Goal: Task Accomplishment & Management: Use online tool/utility

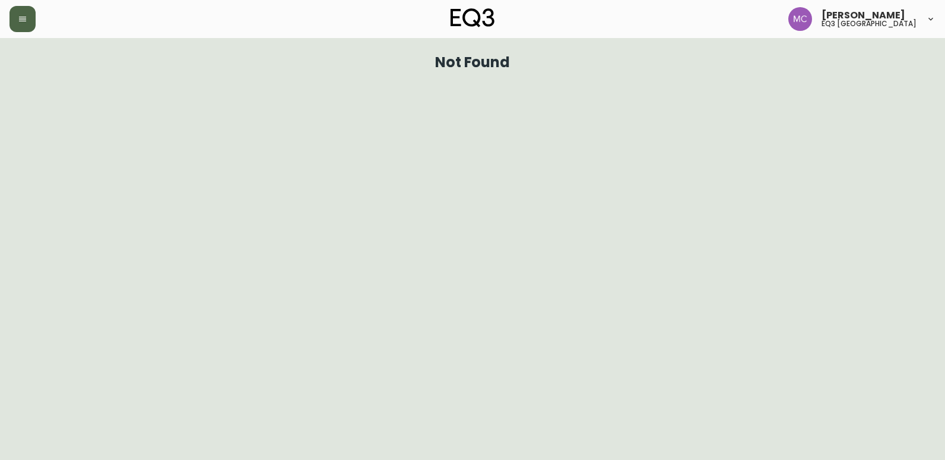
click at [26, 18] on icon "button" at bounding box center [23, 19] width 10 height 10
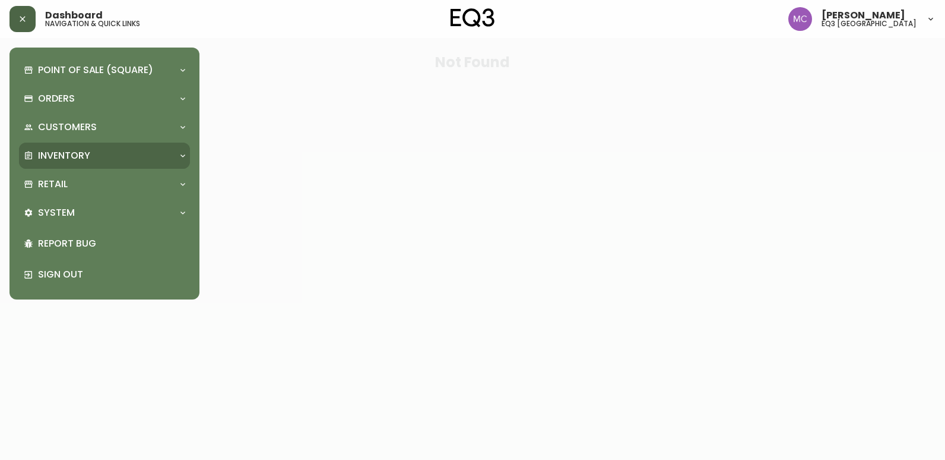
click at [71, 159] on p "Inventory" at bounding box center [64, 155] width 52 height 13
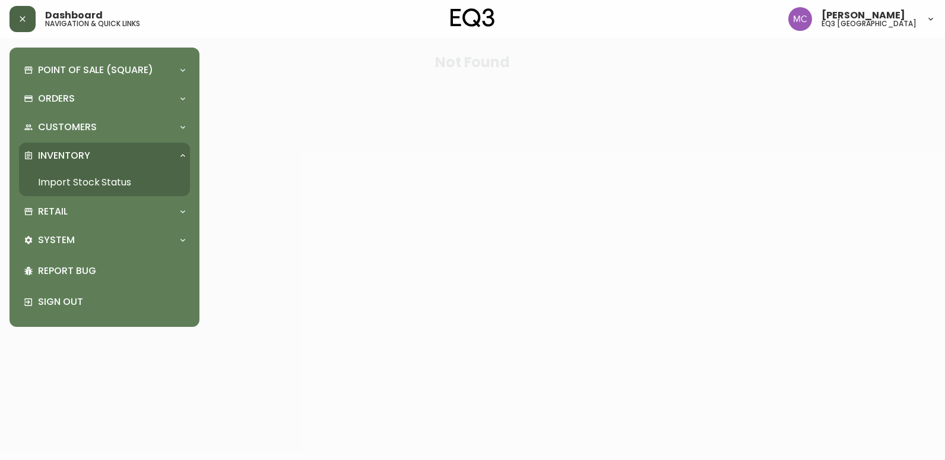
drag, startPoint x: 76, startPoint y: 185, endPoint x: 89, endPoint y: 164, distance: 24.5
click at [76, 185] on link "Import Stock Status" at bounding box center [104, 182] width 171 height 27
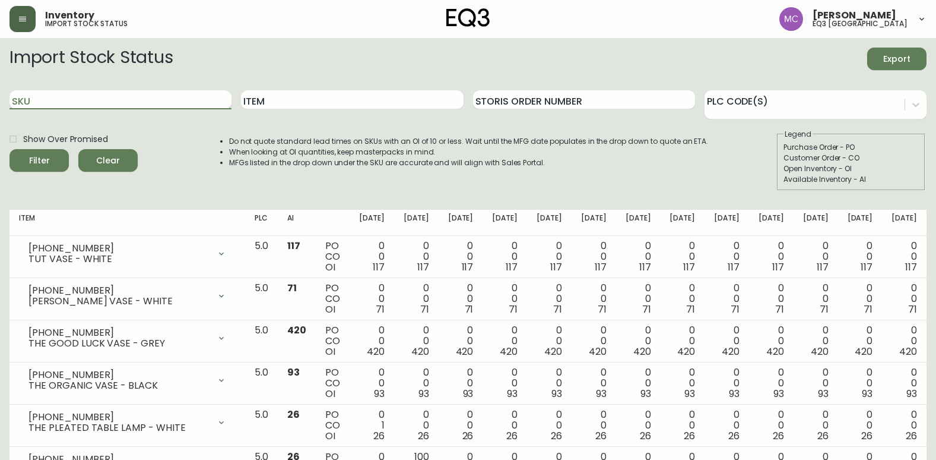
click at [160, 103] on input "SKU" at bounding box center [121, 99] width 222 height 19
paste input "572123"
click at [10, 149] on button "Filter" at bounding box center [39, 160] width 59 height 23
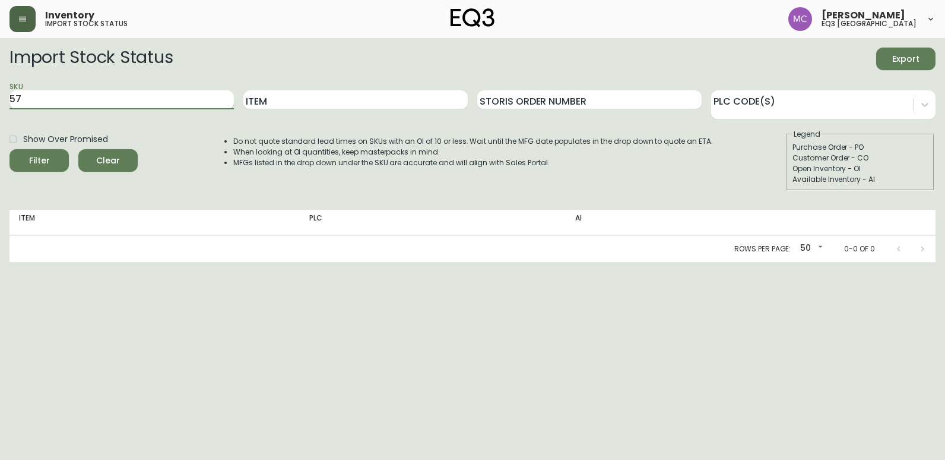
type input "5"
click at [260, 103] on input "Item" at bounding box center [355, 99] width 224 height 19
type input "bon"
click at [10, 149] on button "Filter" at bounding box center [39, 160] width 59 height 23
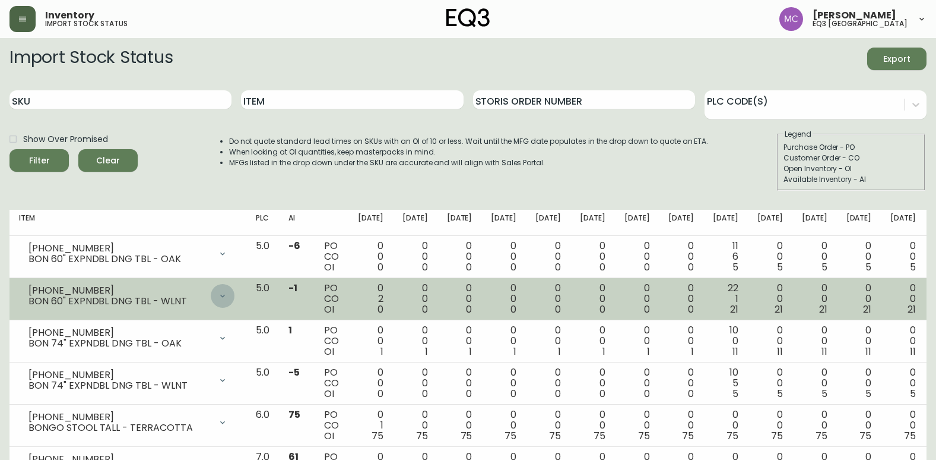
click at [225, 296] on icon at bounding box center [222, 295] width 5 height 3
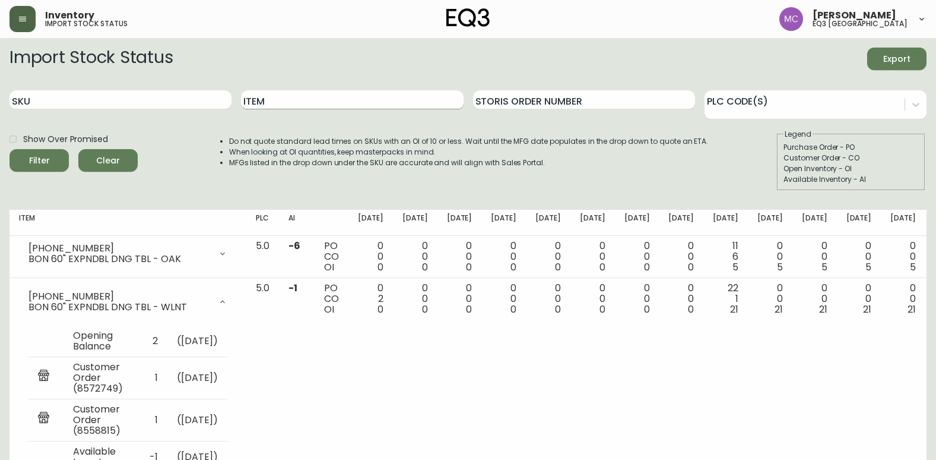
click at [316, 99] on input "Item" at bounding box center [352, 99] width 222 height 19
click at [10, 149] on button "Filter" at bounding box center [39, 160] width 59 height 23
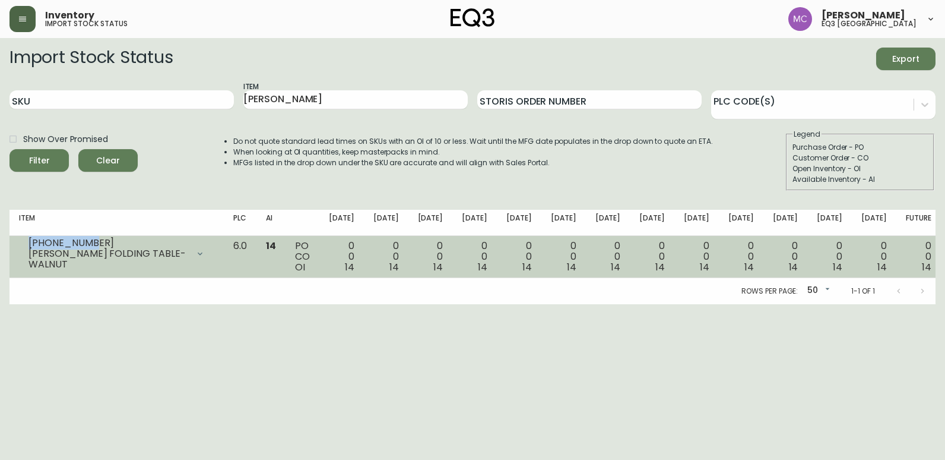
drag, startPoint x: 98, startPoint y: 246, endPoint x: 27, endPoint y: 249, distance: 71.3
click at [27, 249] on div "[PHONE_NUMBER] [PERSON_NAME] FOLDING TABLE-WALNUT" at bounding box center [116, 253] width 195 height 26
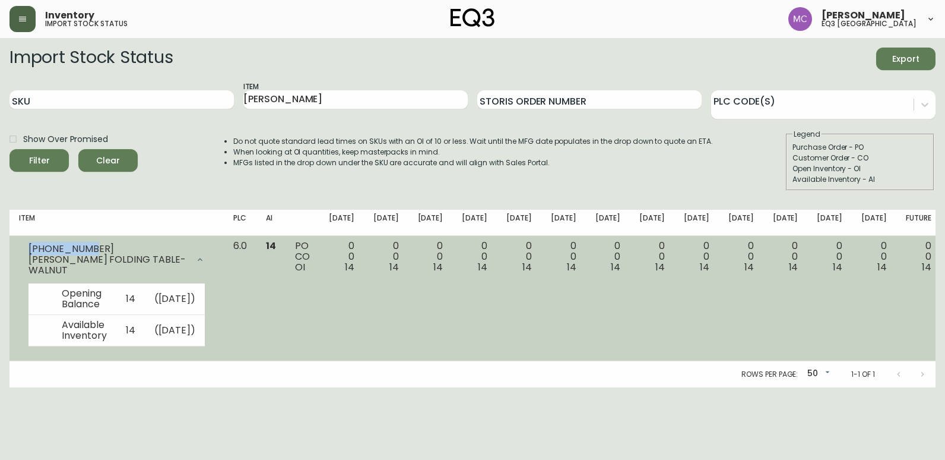
copy div "[PHONE_NUMBER]"
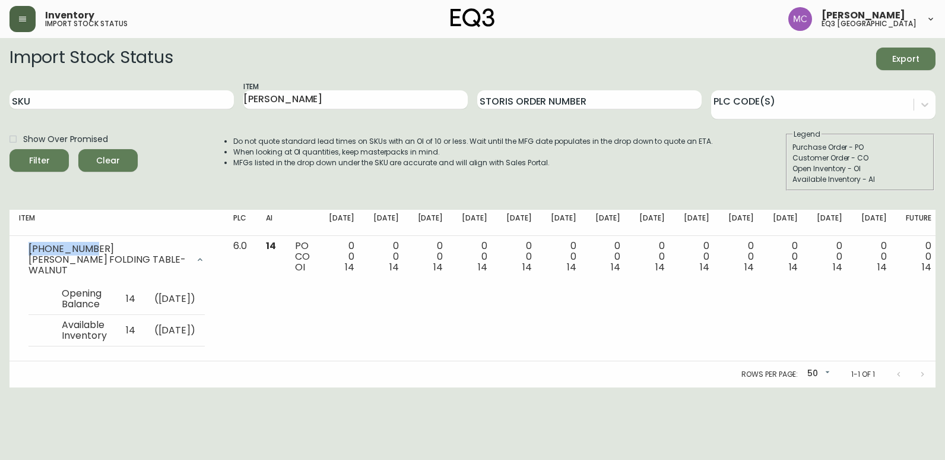
drag, startPoint x: 833, startPoint y: 64, endPoint x: 553, endPoint y: 119, distance: 285.7
click at [832, 64] on div "Import Stock Status Export" at bounding box center [473, 59] width 926 height 23
click at [319, 97] on input "[PERSON_NAME]" at bounding box center [355, 99] width 224 height 19
type input "H"
